Goal: Use online tool/utility: Utilize a website feature to perform a specific function

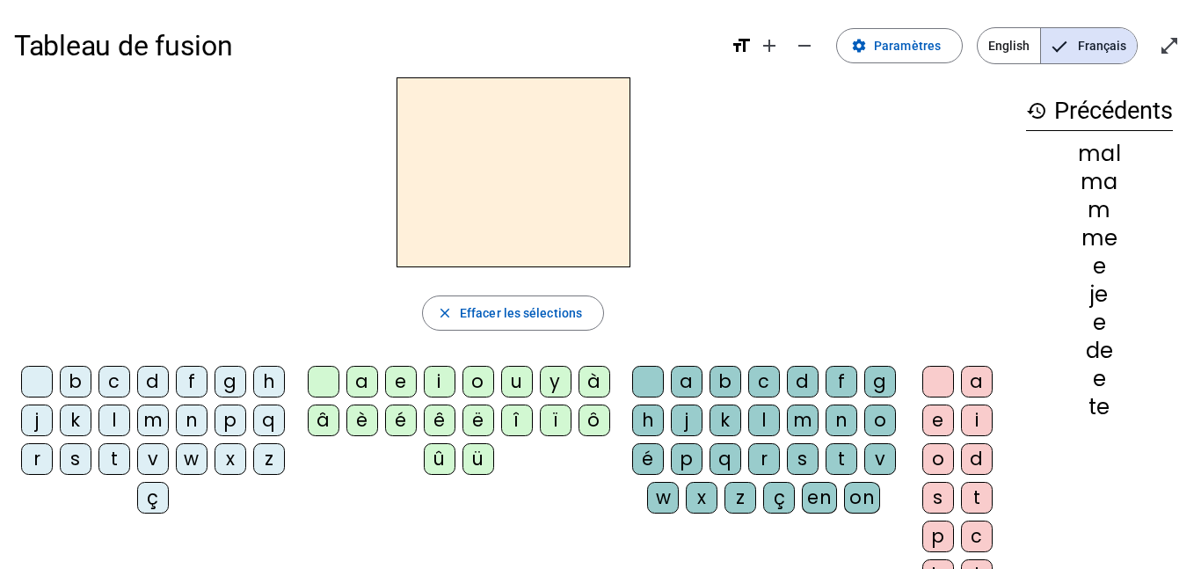
click at [165, 382] on div "d" at bounding box center [153, 382] width 32 height 32
click at [513, 383] on div "u" at bounding box center [517, 382] width 32 height 32
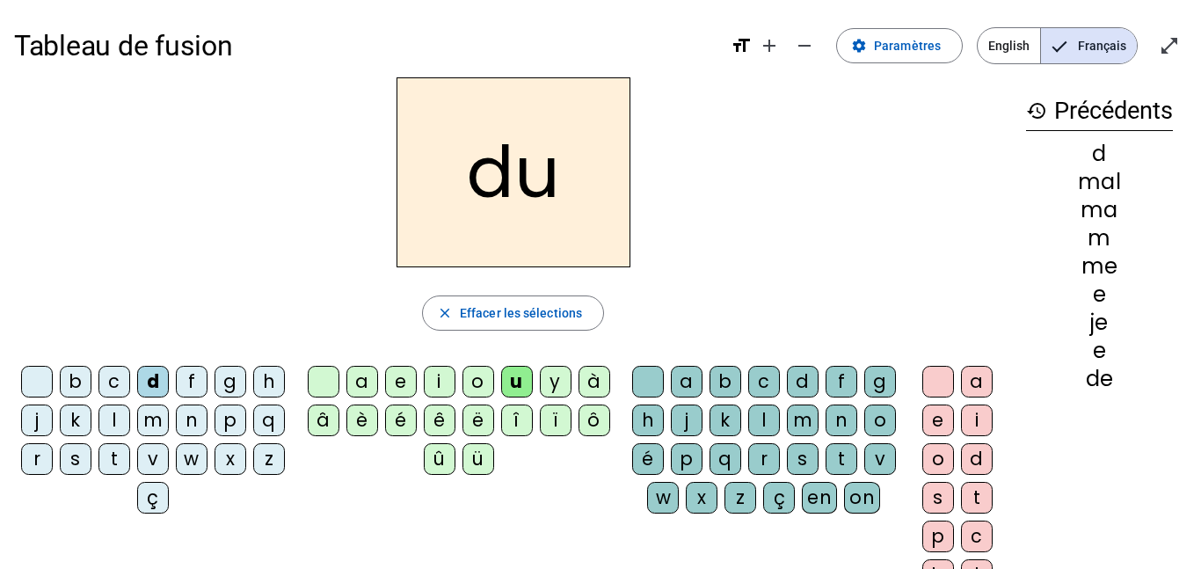
click at [53, 378] on div at bounding box center [37, 382] width 32 height 32
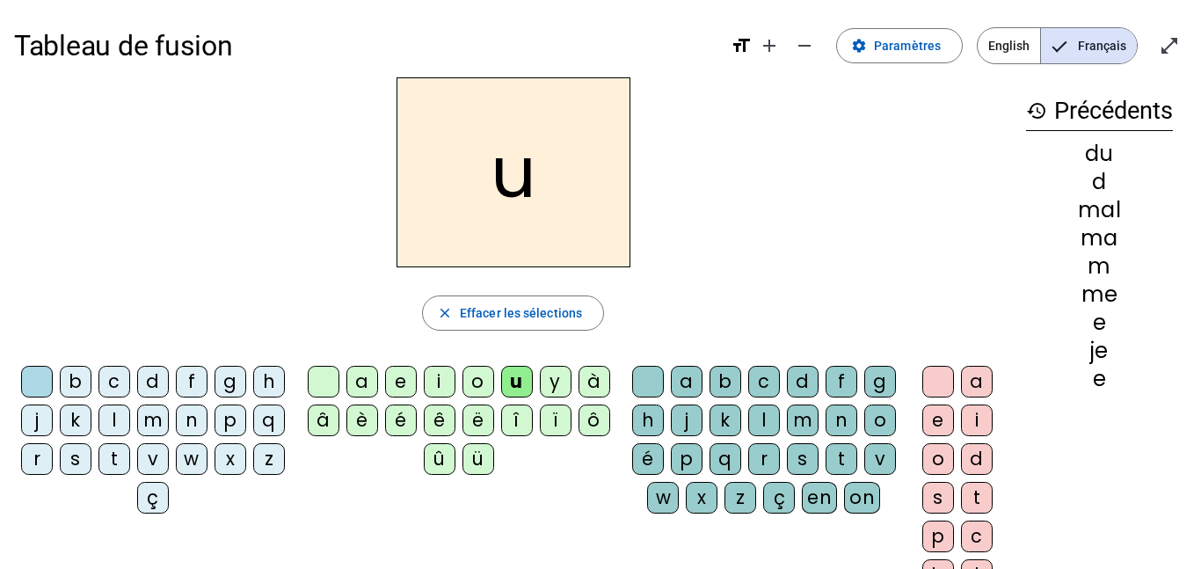
click at [130, 463] on div "t" at bounding box center [114, 459] width 32 height 32
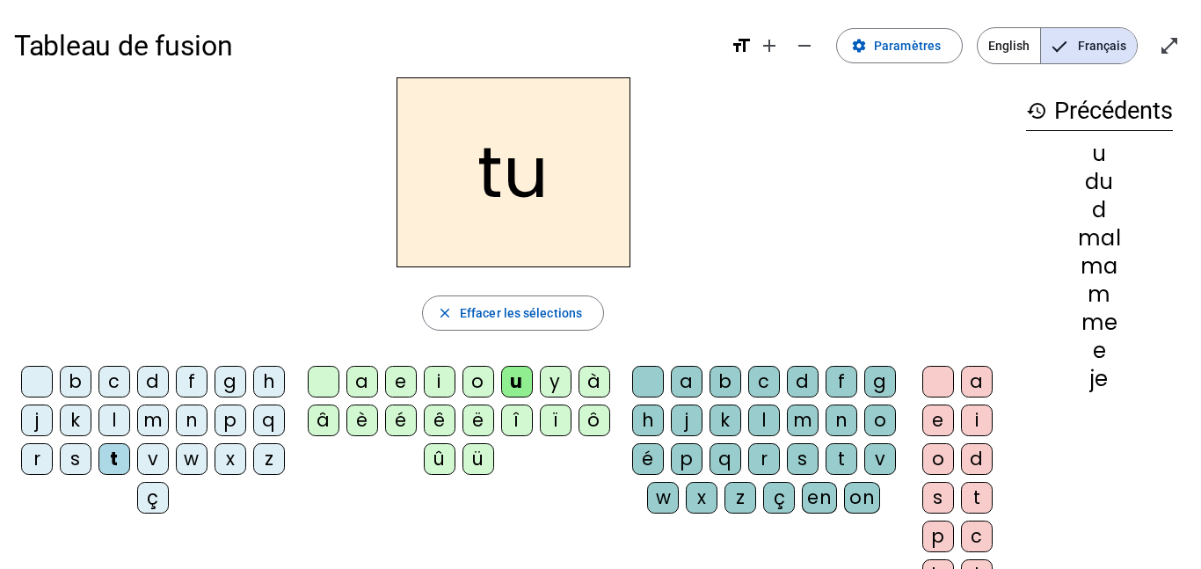
click at [322, 378] on div at bounding box center [324, 382] width 32 height 32
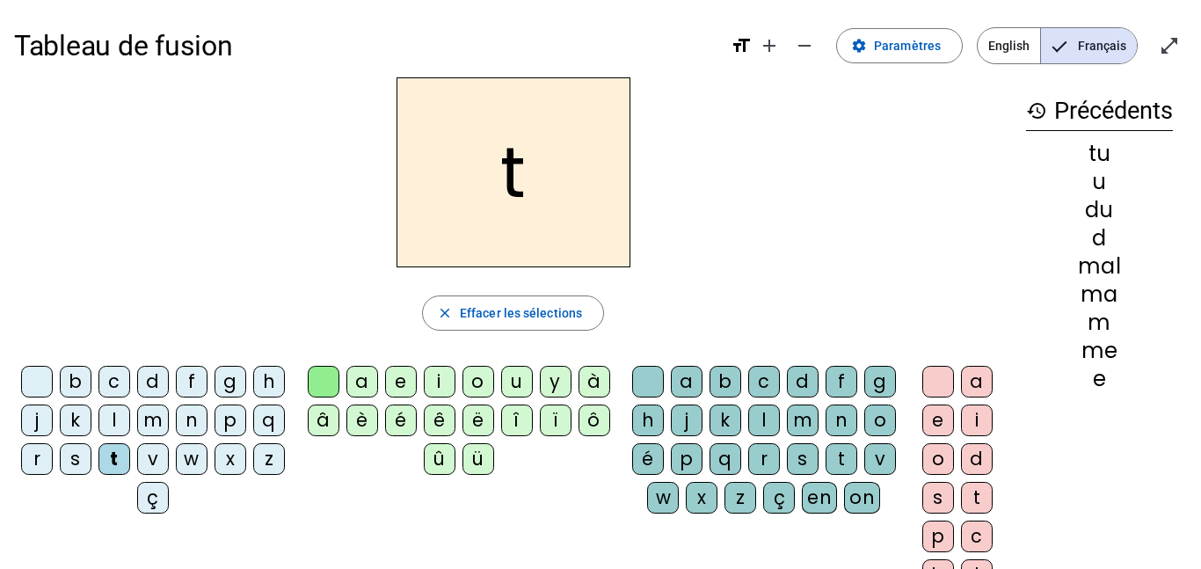
click at [358, 377] on div "a" at bounding box center [362, 382] width 32 height 32
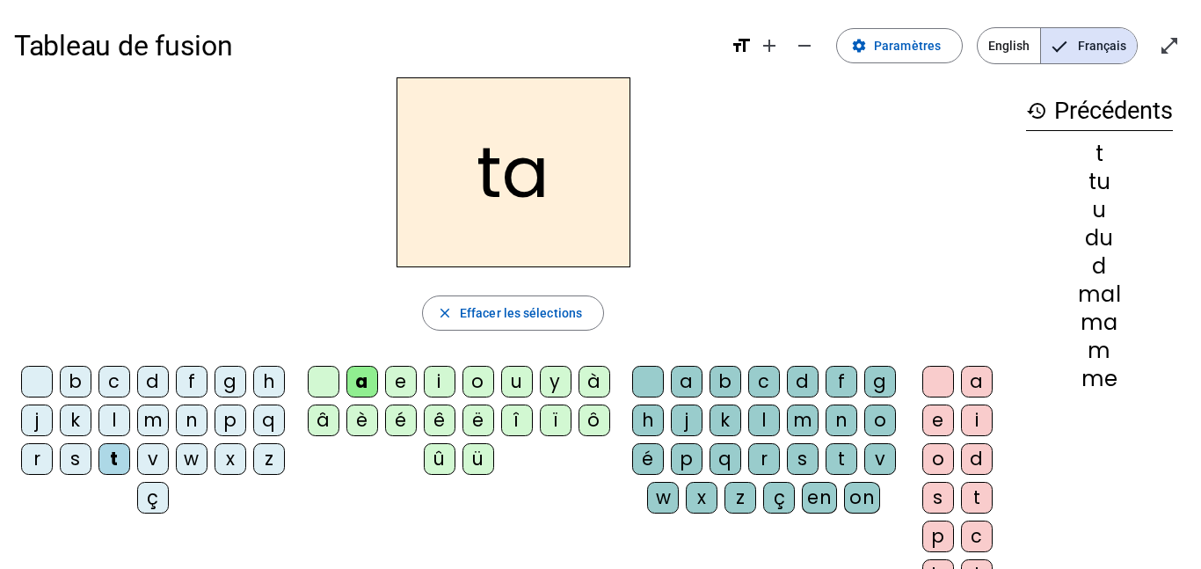
click at [330, 382] on div at bounding box center [324, 382] width 32 height 32
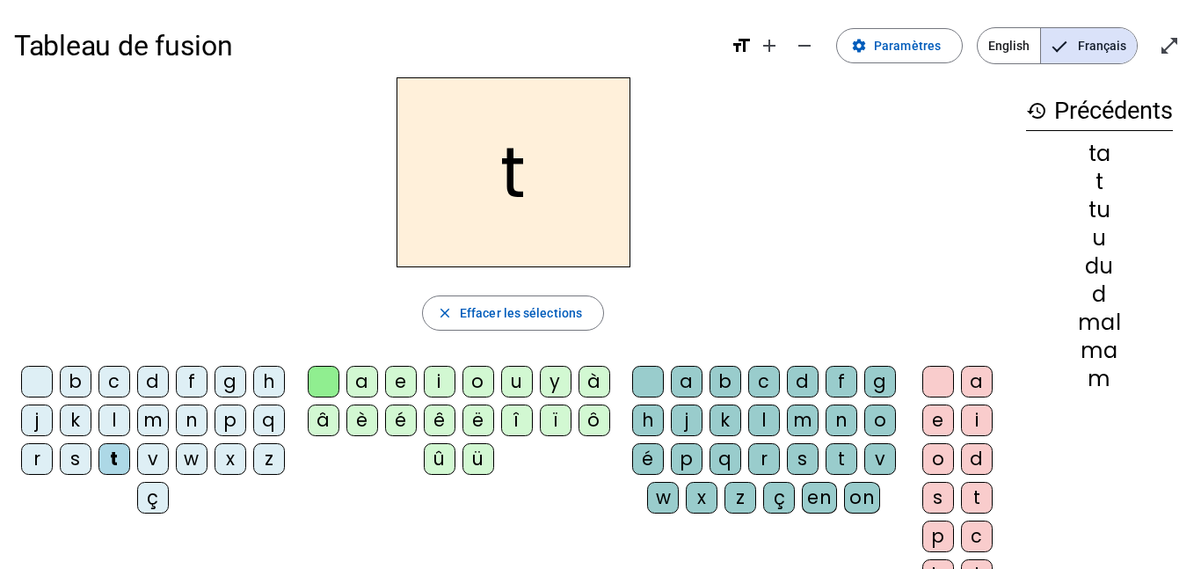
click at [403, 374] on div "e" at bounding box center [401, 382] width 32 height 32
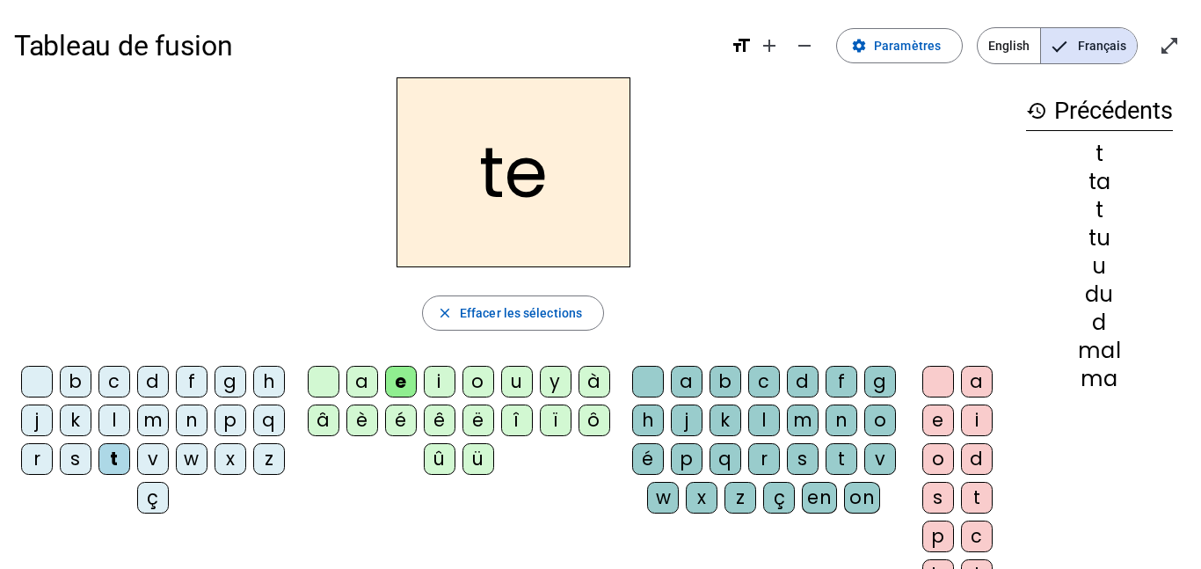
click at [324, 372] on div at bounding box center [324, 382] width 32 height 32
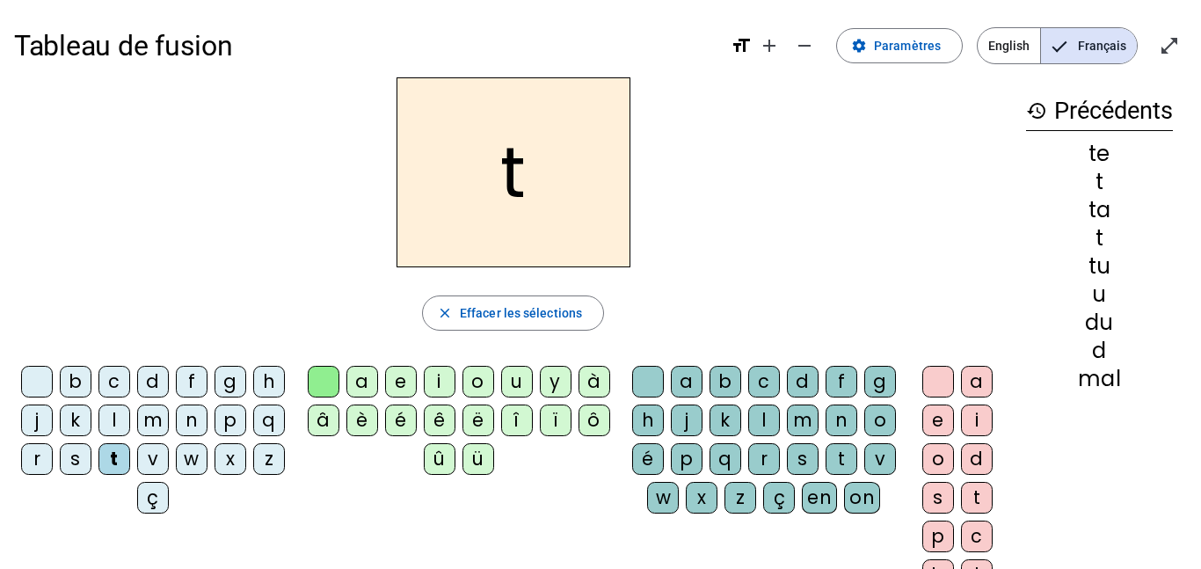
click at [169, 376] on div "d" at bounding box center [153, 382] width 32 height 32
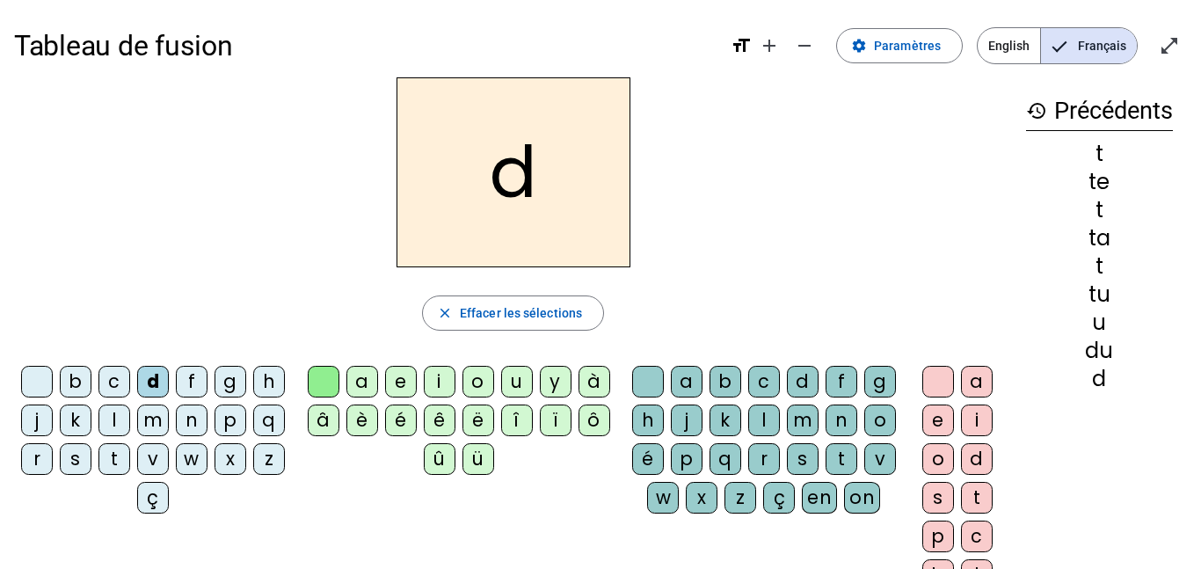
click at [412, 369] on div "e" at bounding box center [401, 382] width 32 height 32
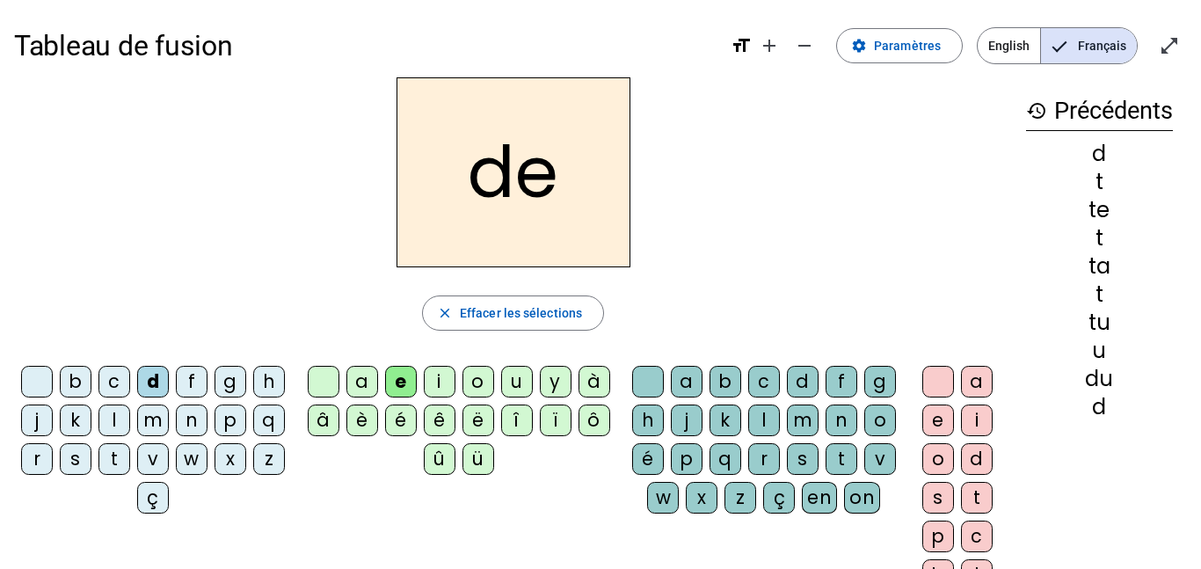
click at [316, 378] on div at bounding box center [324, 382] width 32 height 32
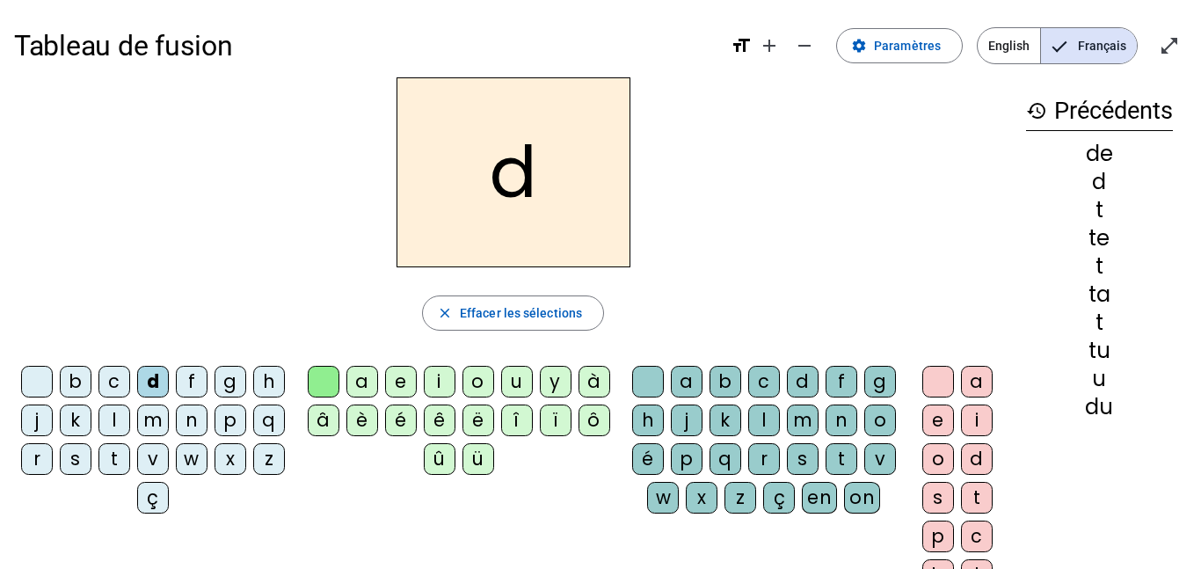
click at [316, 378] on div at bounding box center [324, 382] width 32 height 32
click at [53, 380] on div at bounding box center [37, 382] width 32 height 32
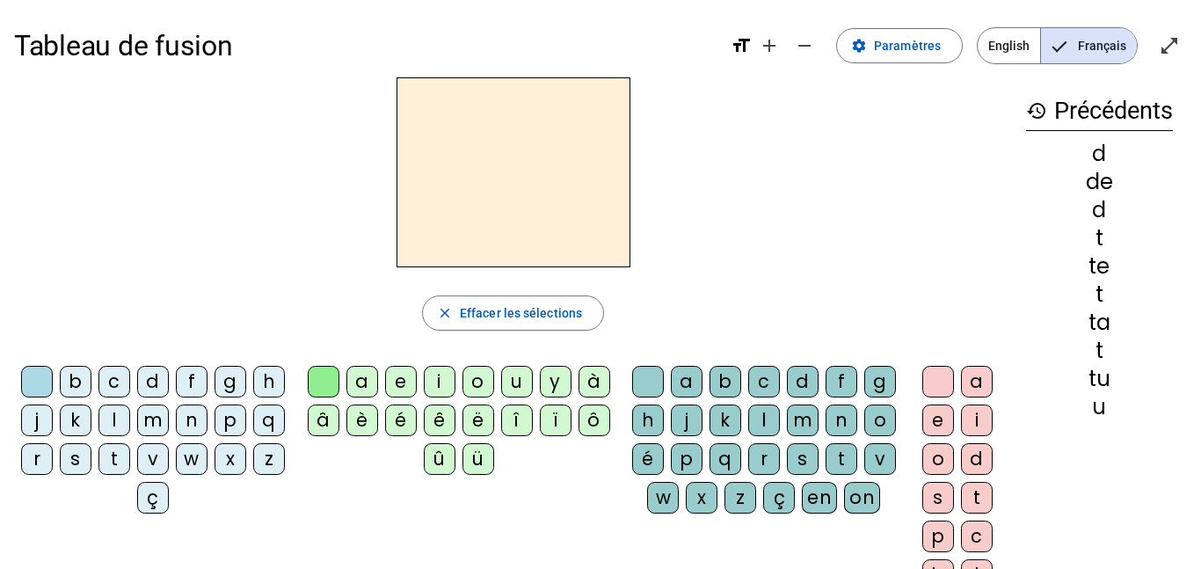
click at [392, 379] on div "e" at bounding box center [401, 382] width 32 height 32
click at [53, 417] on div "j" at bounding box center [37, 420] width 32 height 32
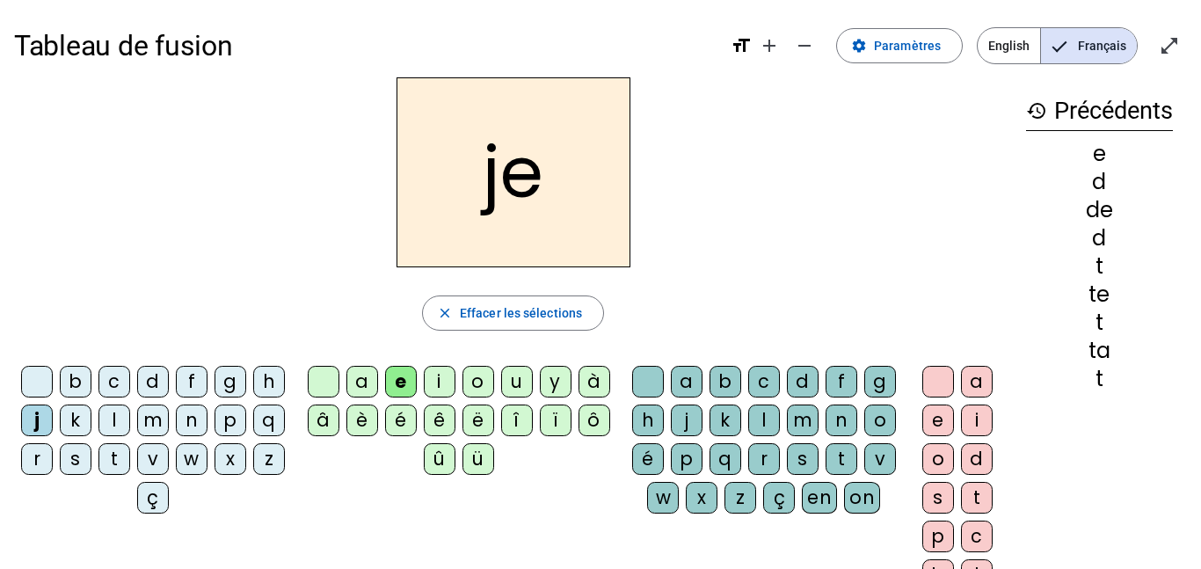
click at [51, 373] on div at bounding box center [37, 382] width 32 height 32
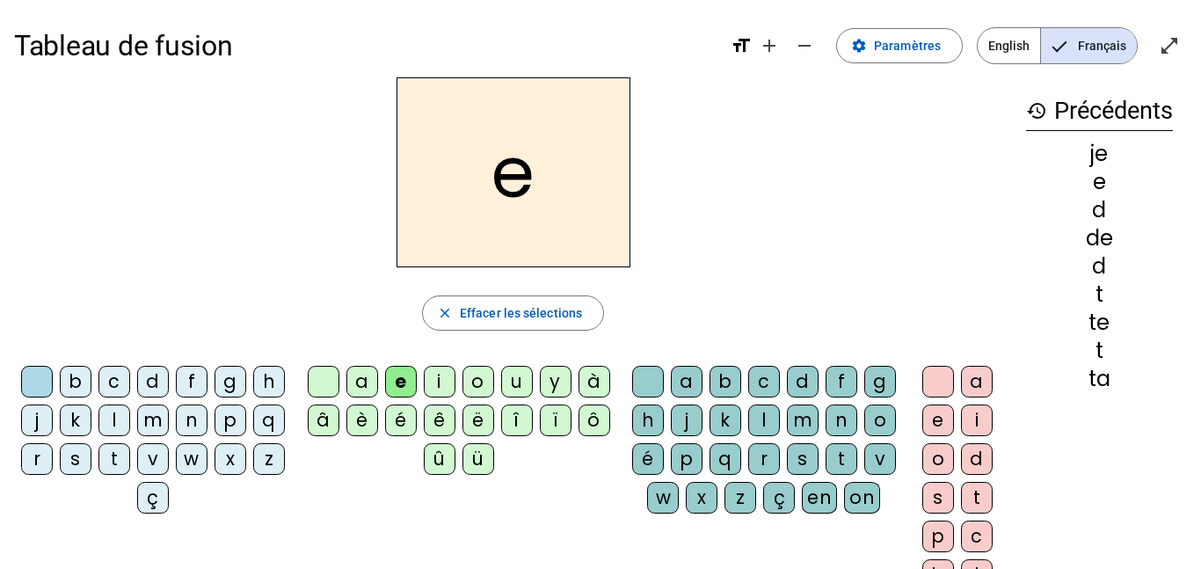
click at [169, 425] on div "m" at bounding box center [153, 420] width 32 height 32
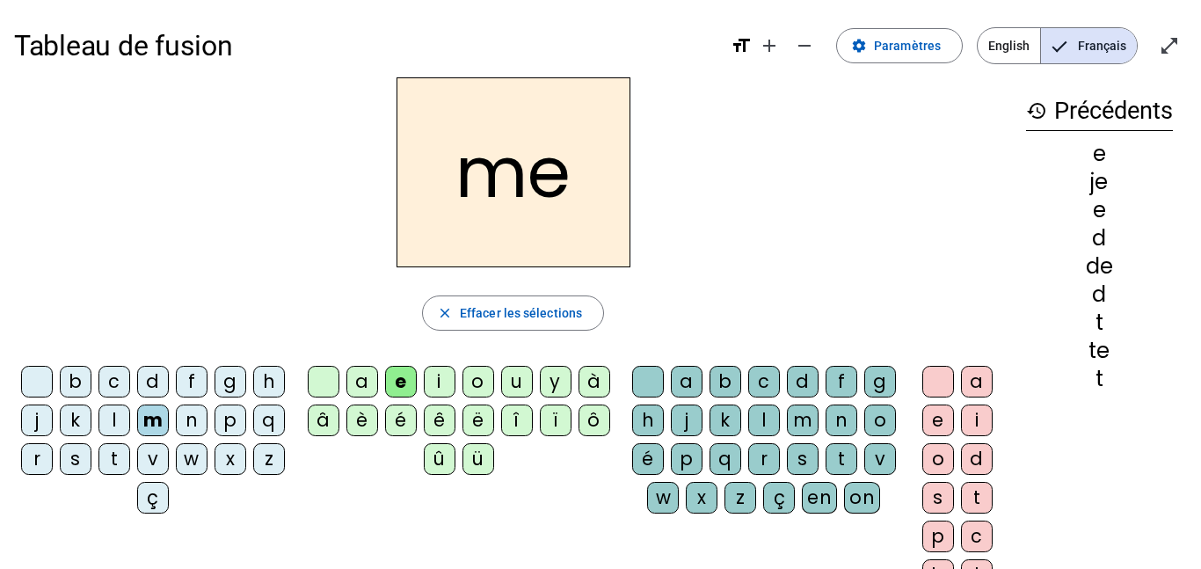
click at [314, 372] on div at bounding box center [324, 382] width 32 height 32
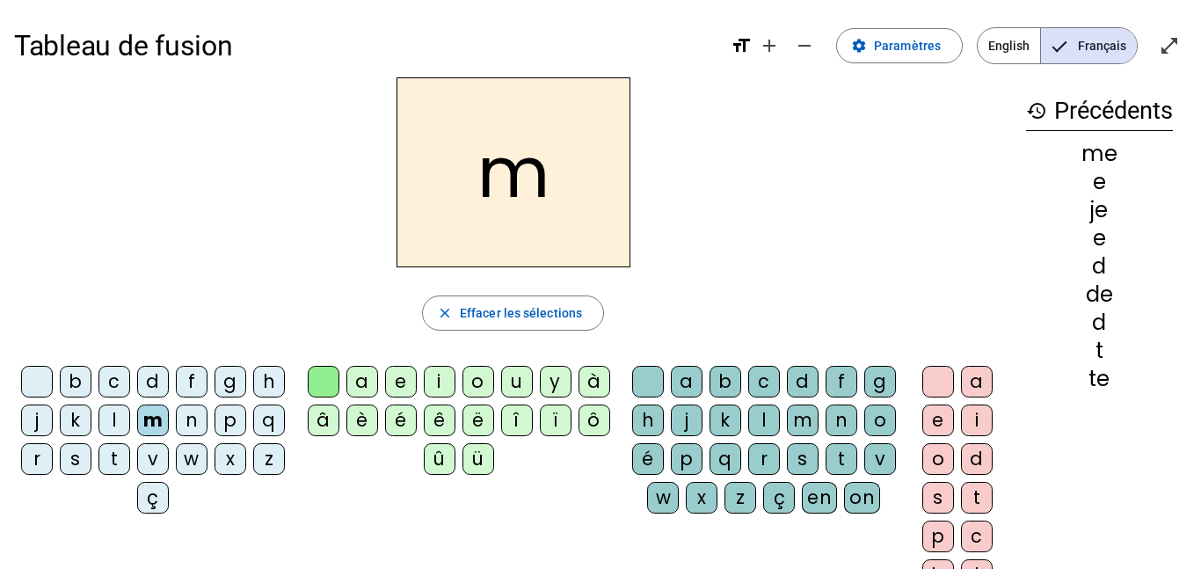
click at [355, 388] on div "a" at bounding box center [362, 382] width 32 height 32
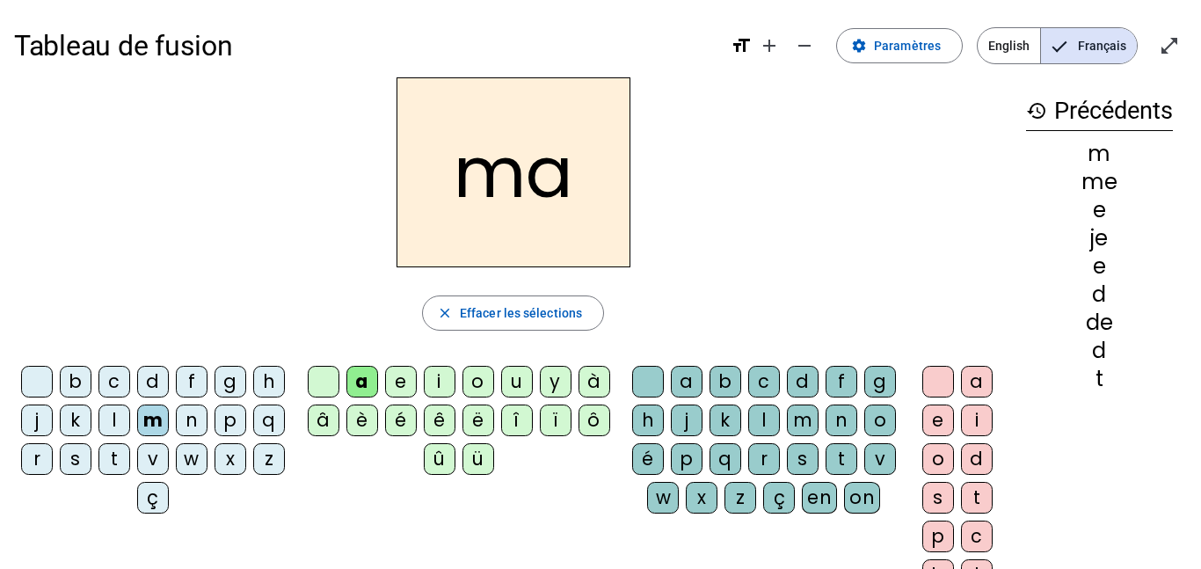
click at [780, 414] on div "l" at bounding box center [764, 420] width 32 height 32
